Goal: Book appointment/travel/reservation

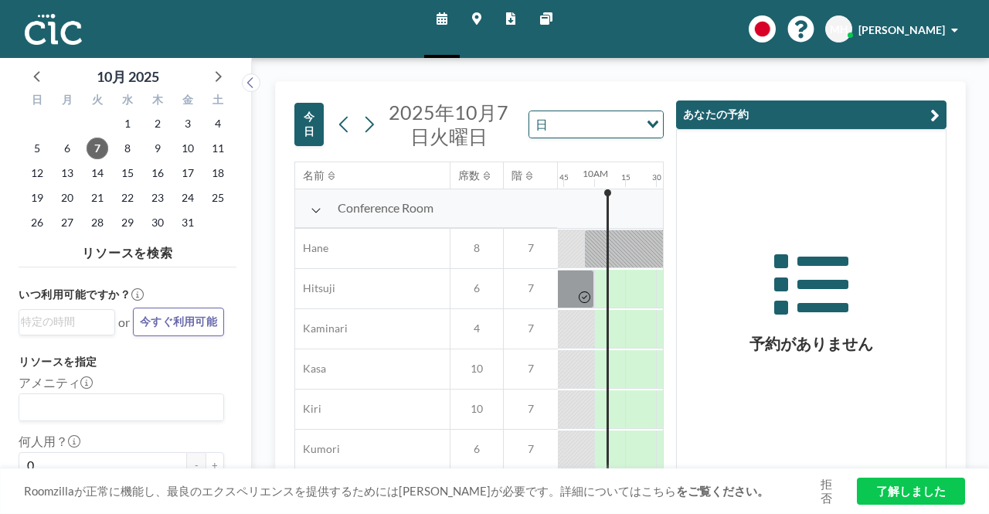
scroll to position [0, 1205]
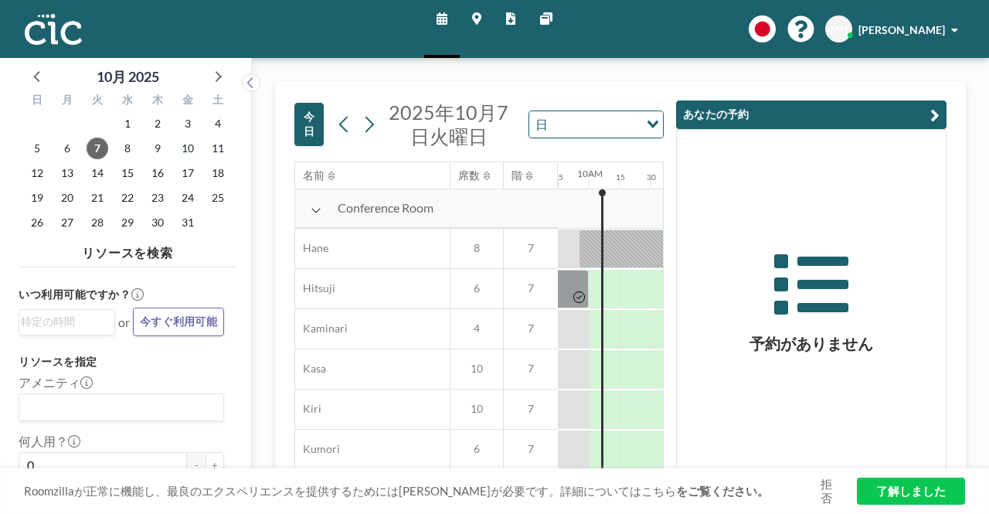
click at [933, 112] on icon "button" at bounding box center [934, 115] width 9 height 19
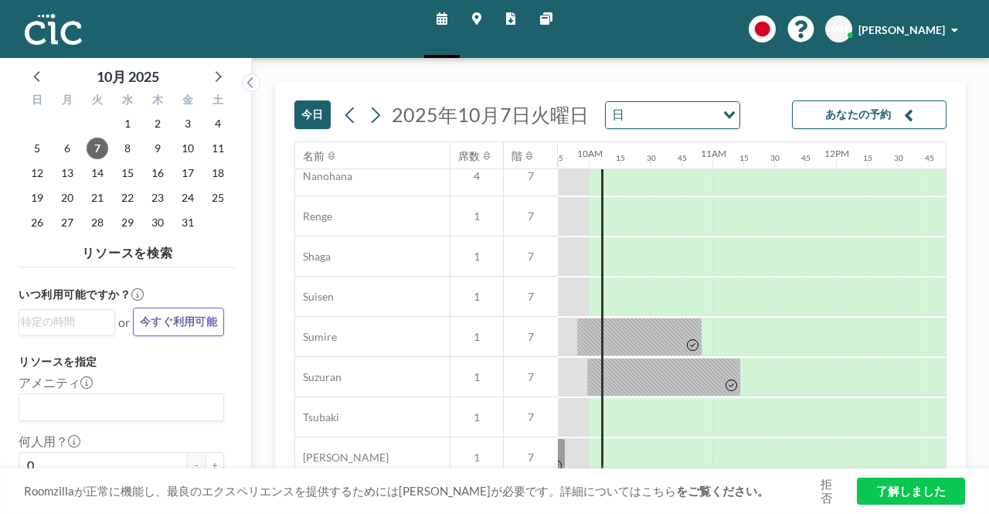
scroll to position [839, 1205]
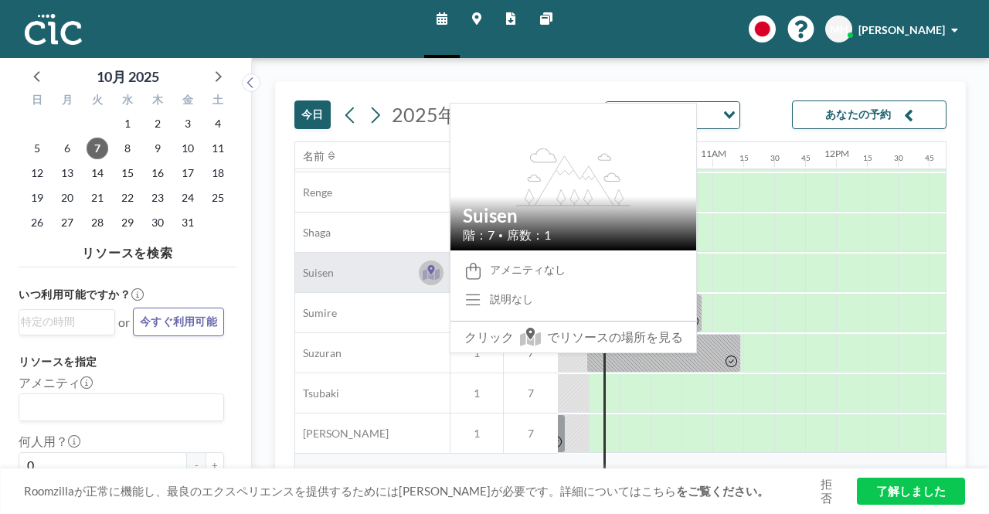
click at [428, 274] on icon at bounding box center [432, 274] width 18 height 12
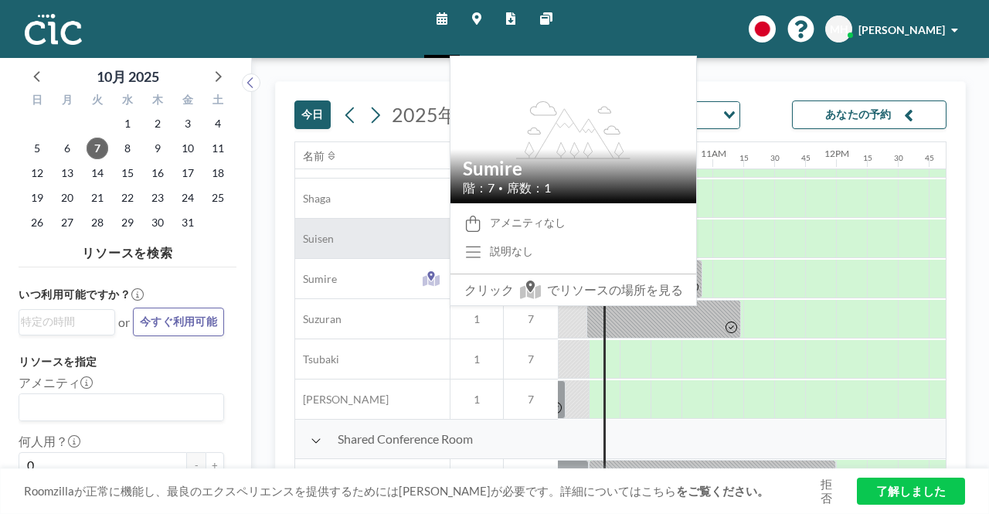
scroll to position [850, 1205]
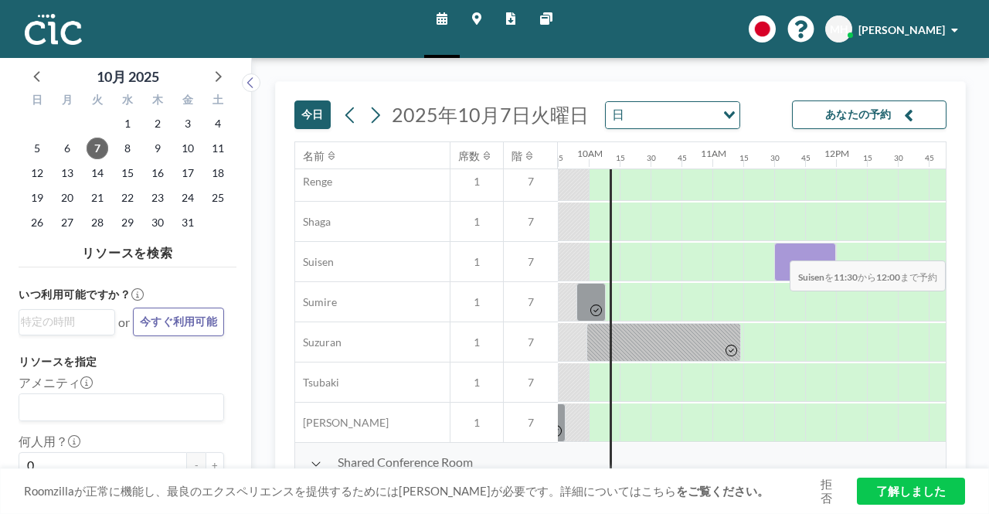
drag, startPoint x: 793, startPoint y: 254, endPoint x: 828, endPoint y: 249, distance: 35.2
click at [828, 249] on div at bounding box center [805, 262] width 62 height 39
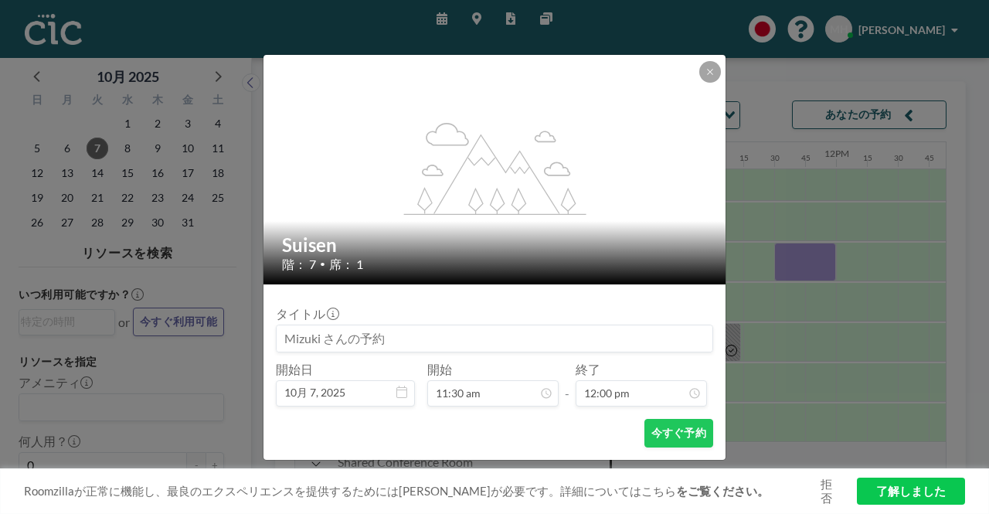
scroll to position [1321, 0]
click at [704, 441] on button "今すぐ予約" at bounding box center [678, 433] width 69 height 29
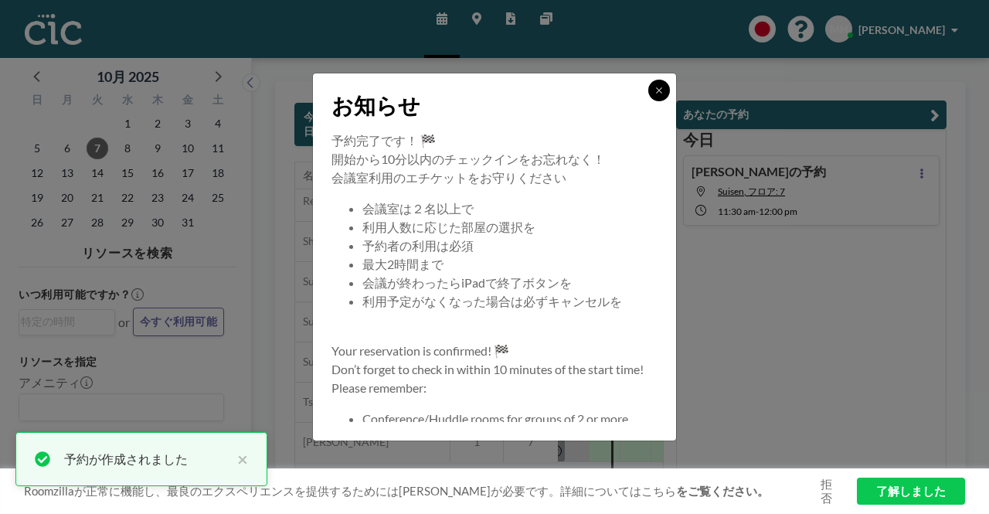
click at [665, 97] on button at bounding box center [659, 91] width 22 height 22
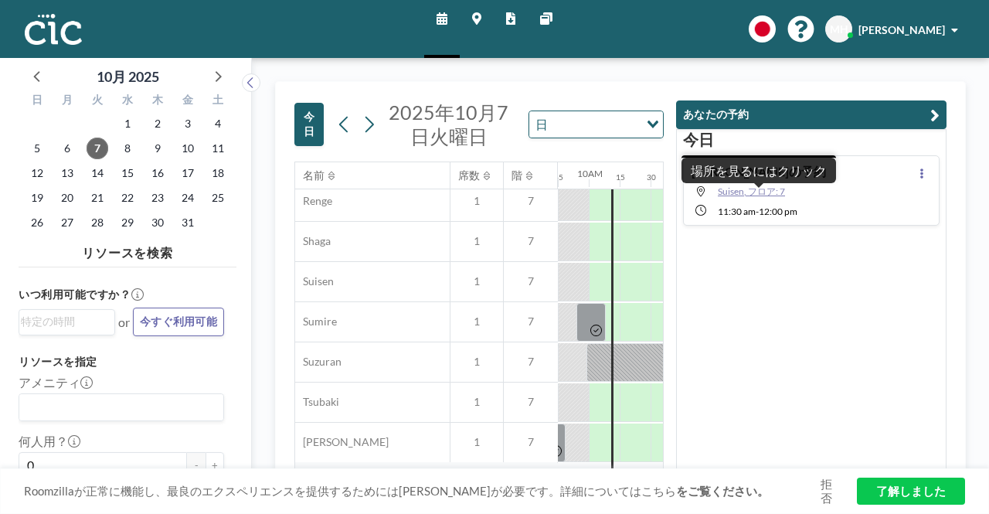
click at [736, 190] on span "Suisen, フロア: 7" at bounding box center [751, 191] width 67 height 12
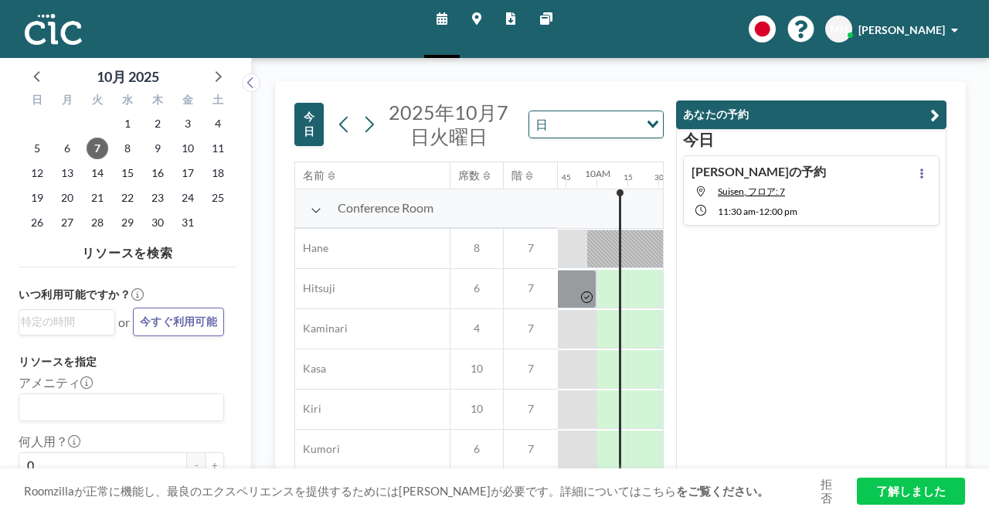
scroll to position [0, 1205]
